Goal: Find specific page/section: Find specific page/section

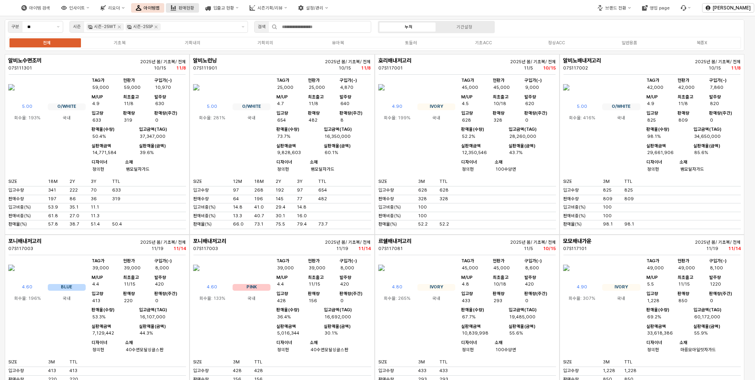
click at [194, 6] on div "판매현황" at bounding box center [186, 8] width 16 height 5
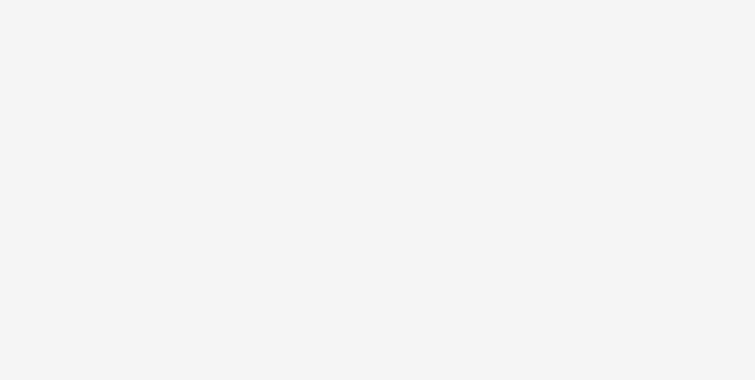
click at [241, 6] on div "App Frame" at bounding box center [378, 11] width 746 height 16
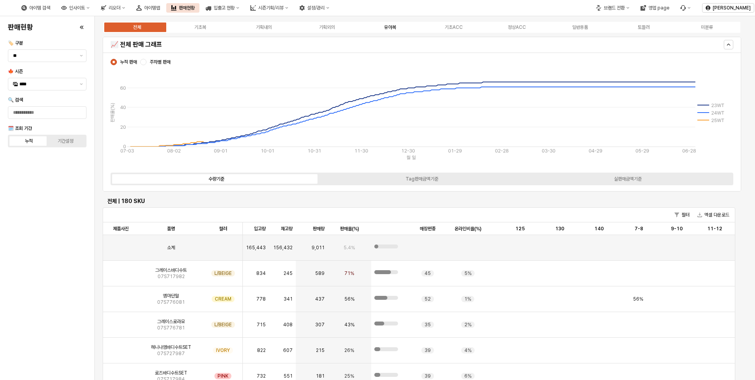
click at [392, 27] on div "유아복" at bounding box center [390, 27] width 12 height 6
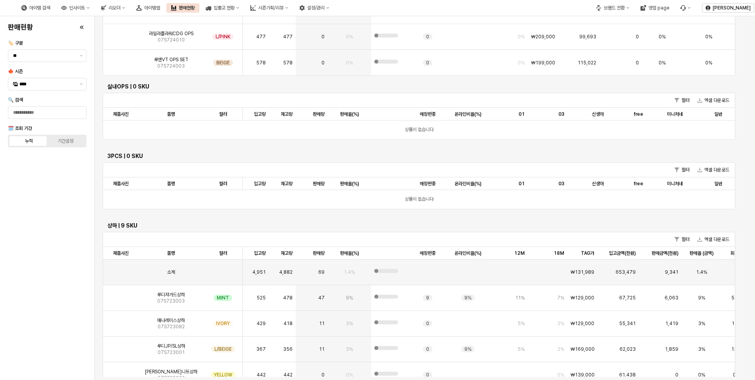
scroll to position [1842, 0]
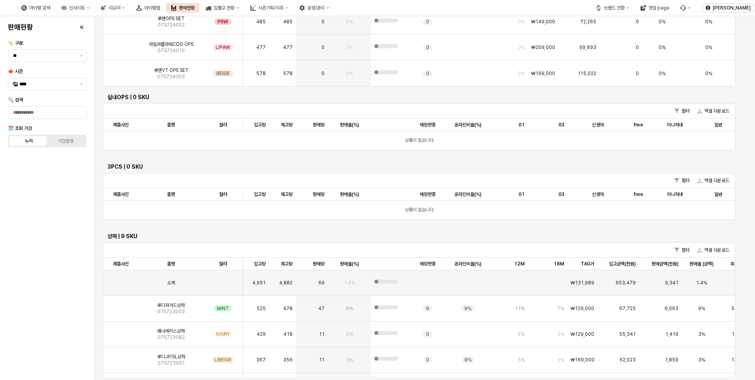
drag, startPoint x: 21, startPoint y: 197, endPoint x: 111, endPoint y: 175, distance: 93.1
click at [22, 196] on div "판매현황 🏷️ 구분 ** 🍁 시즌 **** 🔍 검색 🗓️ 조회 기간 누적 기간설정" at bounding box center [47, 197] width 85 height 357
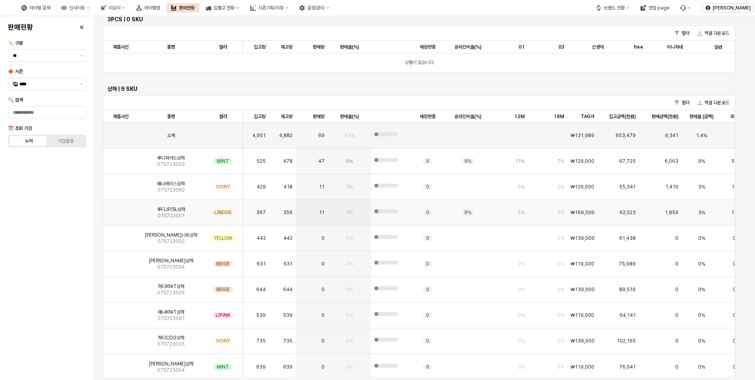
scroll to position [2000, 0]
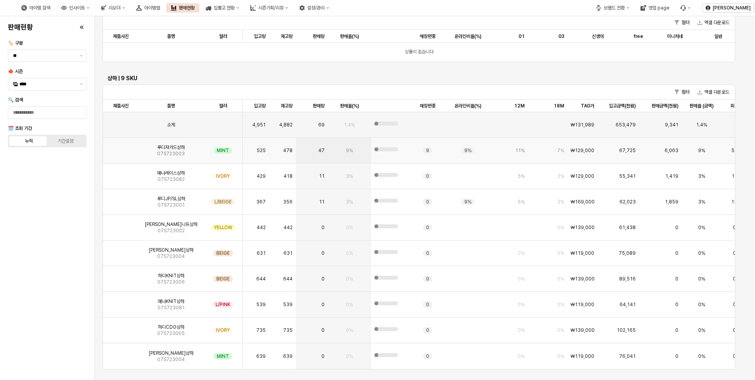
click at [121, 147] on img "App Frame" at bounding box center [121, 147] width 0 height 0
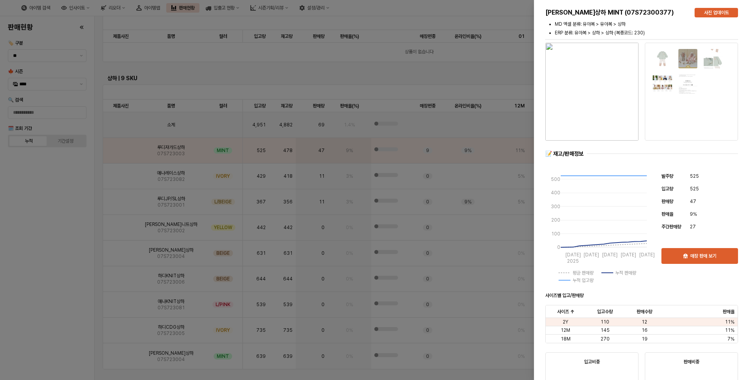
click at [601, 86] on img "button" at bounding box center [591, 92] width 93 height 98
click at [424, 64] on div at bounding box center [377, 190] width 755 height 380
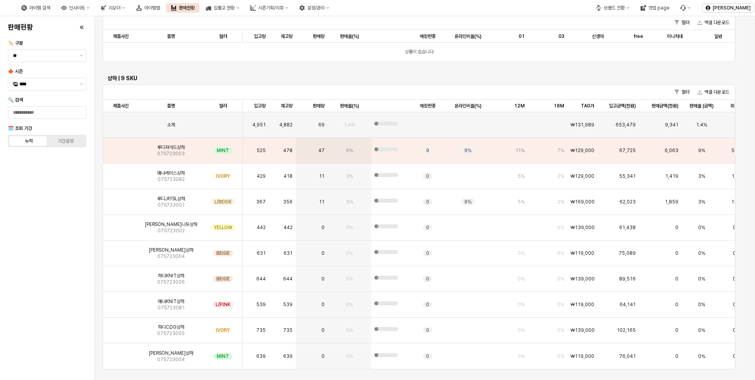
click at [20, 199] on div "판매현황 🏷️ 구분 ** 🍁 시즌 **** 🔍 검색 🗓️ 조회 기간 누적 기간설정" at bounding box center [47, 197] width 85 height 357
click at [121, 173] on img "App Frame" at bounding box center [121, 173] width 0 height 0
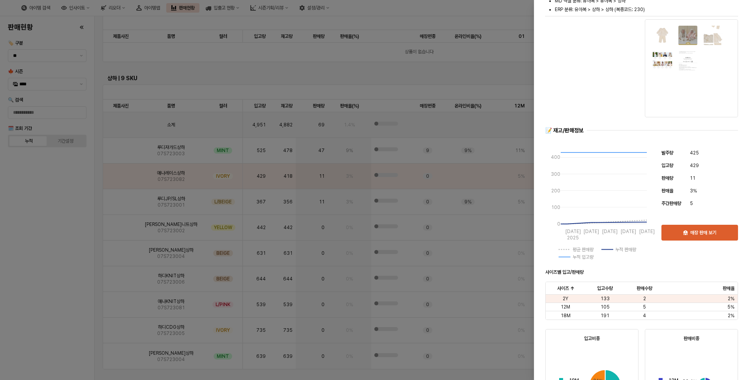
scroll to position [0, 0]
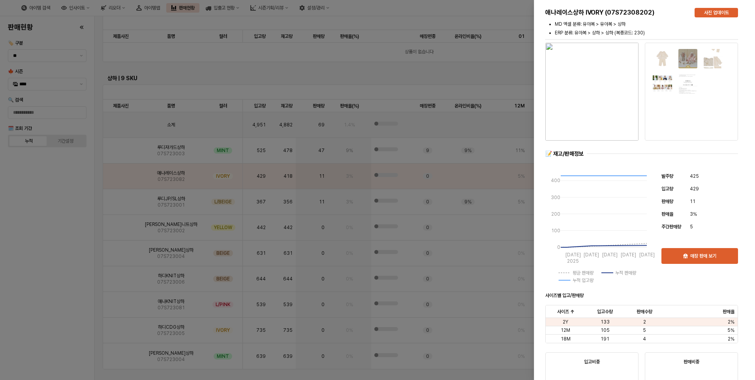
click at [590, 108] on img "button" at bounding box center [591, 92] width 93 height 98
click at [48, 293] on div at bounding box center [377, 190] width 755 height 380
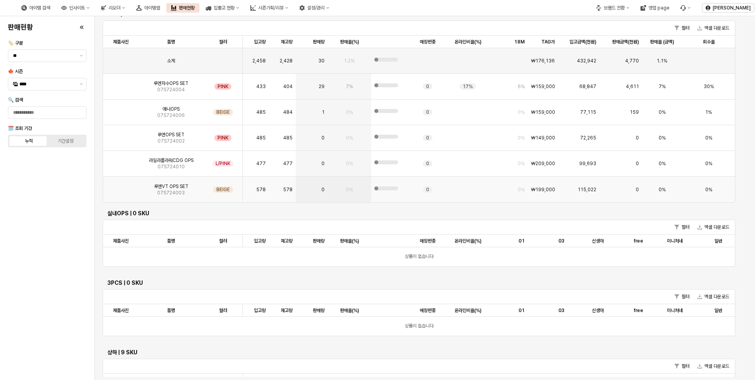
scroll to position [1723, 0]
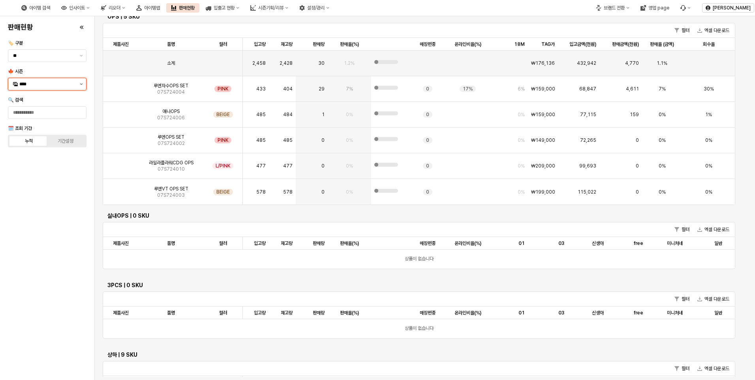
click at [79, 85] on button "제안 사항 표시" at bounding box center [81, 84] width 9 height 12
click at [38, 209] on div "24WT" at bounding box center [47, 208] width 57 height 6
type input "****"
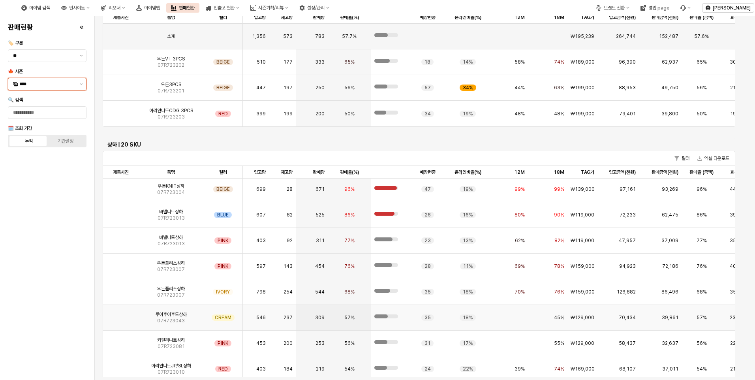
scroll to position [118, 0]
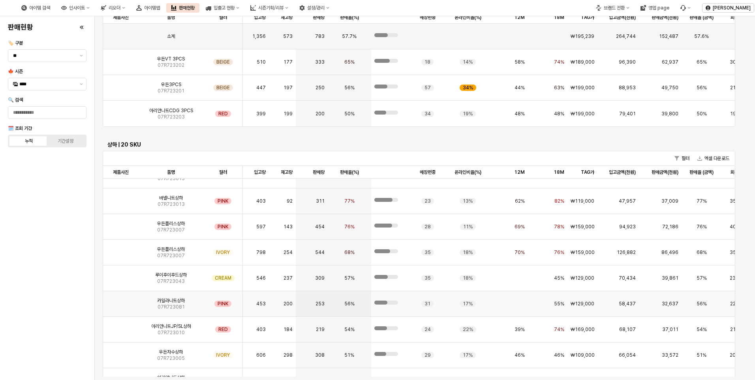
click at [121, 301] on img "App Frame" at bounding box center [121, 301] width 0 height 0
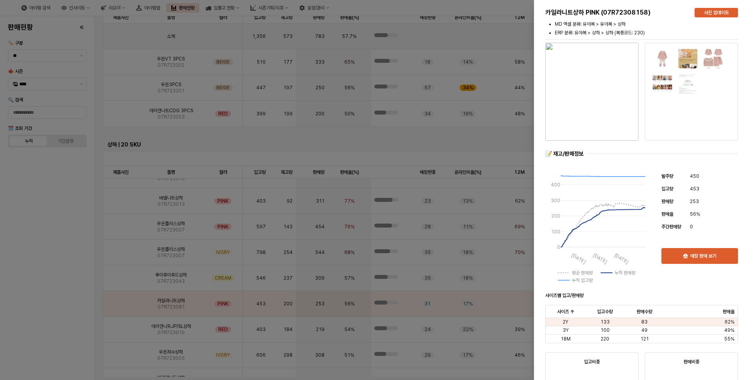
click at [486, 35] on div at bounding box center [377, 190] width 755 height 380
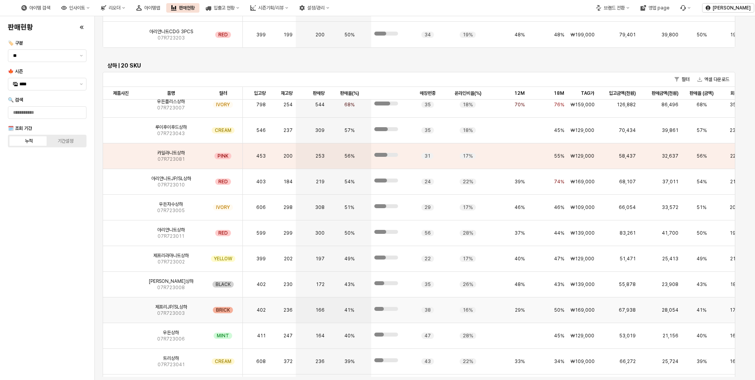
scroll to position [2613, 0]
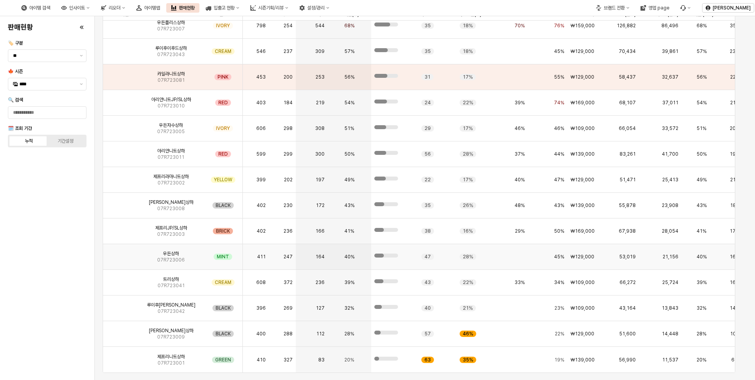
click at [121, 254] on img "App Frame" at bounding box center [121, 254] width 0 height 0
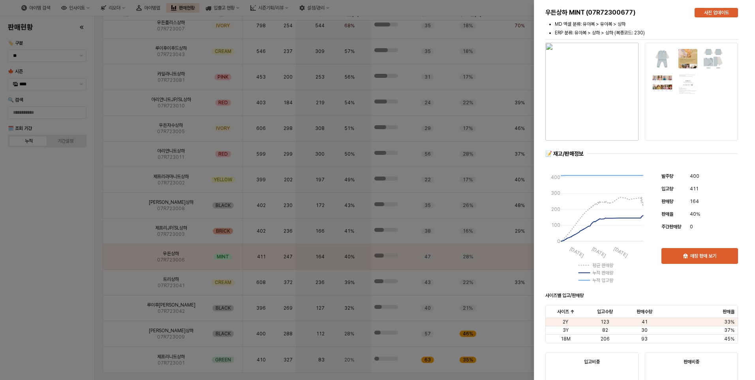
click at [50, 252] on div at bounding box center [377, 190] width 755 height 380
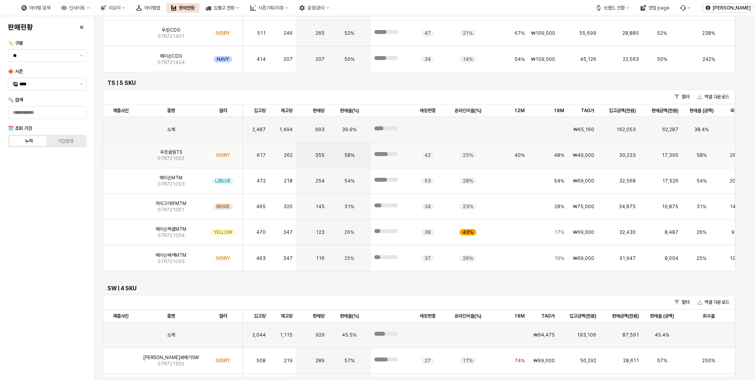
scroll to position [1106, 0]
